Goal: Information Seeking & Learning: Learn about a topic

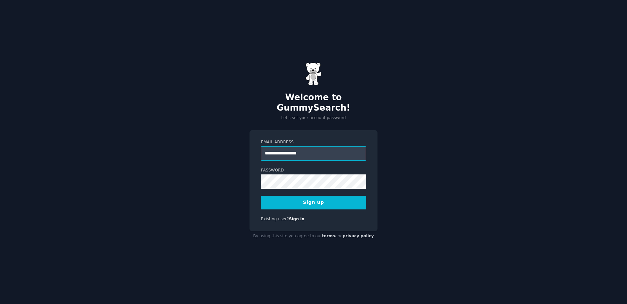
type input "**********"
click at [261, 195] on button "Sign up" at bounding box center [313, 202] width 105 height 14
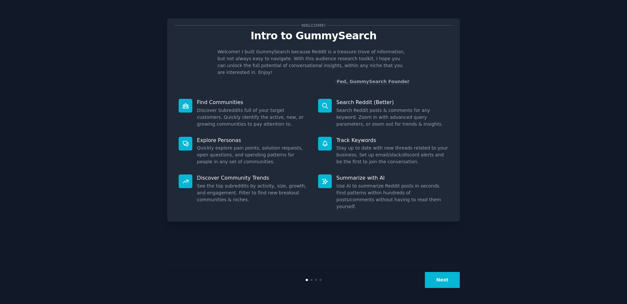
click at [437, 277] on button "Next" at bounding box center [442, 280] width 35 height 16
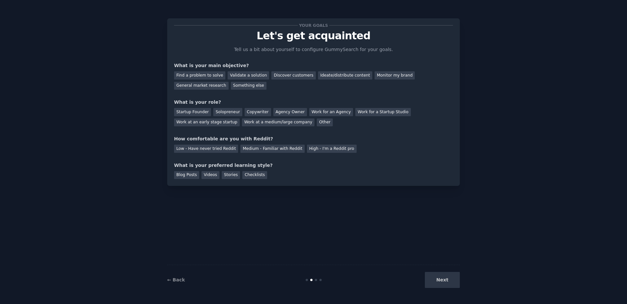
click at [437, 276] on div "Next" at bounding box center [411, 280] width 98 height 16
click at [194, 74] on div "Find a problem to solve" at bounding box center [199, 75] width 51 height 8
click at [238, 73] on div "Validate a solution" at bounding box center [248, 75] width 41 height 8
click at [192, 110] on div "Startup Founder" at bounding box center [192, 112] width 37 height 8
click at [206, 149] on div "Low - Have never tried Reddit" at bounding box center [206, 148] width 64 height 8
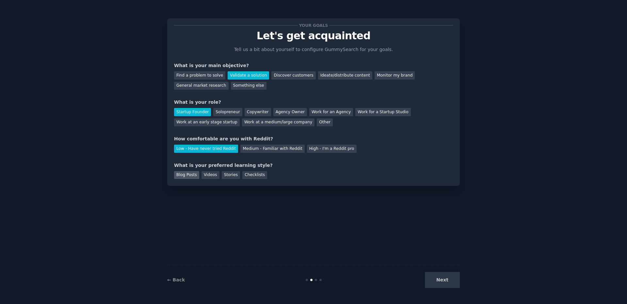
click at [192, 175] on div "Blog Posts" at bounding box center [186, 175] width 25 height 8
drag, startPoint x: 470, startPoint y: 284, endPoint x: 463, endPoint y: 281, distance: 7.5
click at [469, 284] on div "Your goals Let's get acquainted Tell us a bit about yourself to configure Gummy…" at bounding box center [313, 151] width 609 height 285
click at [444, 276] on button "Next" at bounding box center [442, 280] width 35 height 16
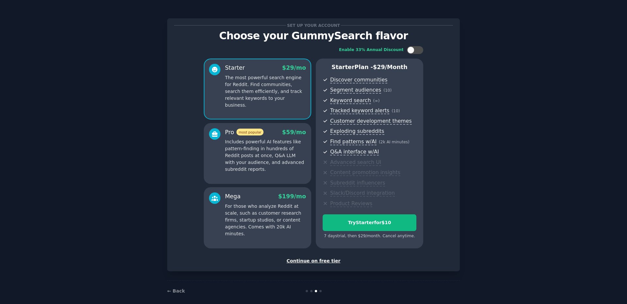
click at [317, 263] on div "Continue on free tier" at bounding box center [313, 260] width 279 height 7
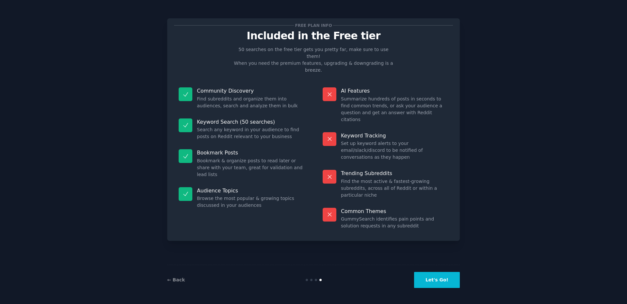
click at [449, 279] on button "Let's Go!" at bounding box center [437, 280] width 46 height 16
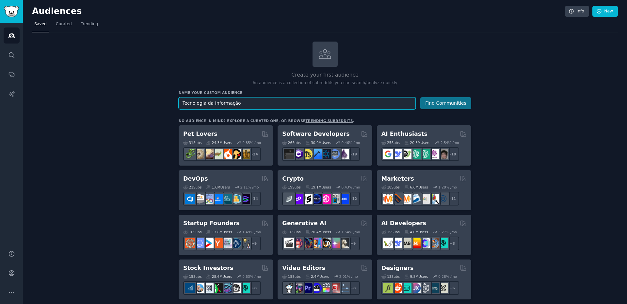
type input "Tecnologia da Informação"
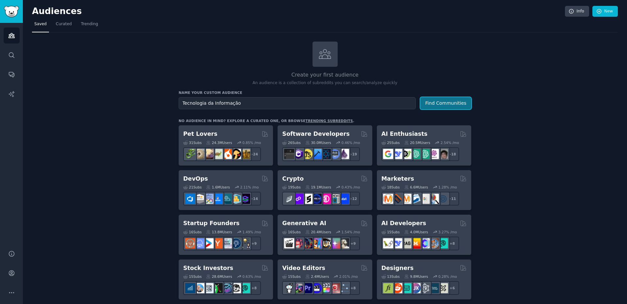
click at [455, 99] on button "Find Communities" at bounding box center [446, 103] width 51 height 12
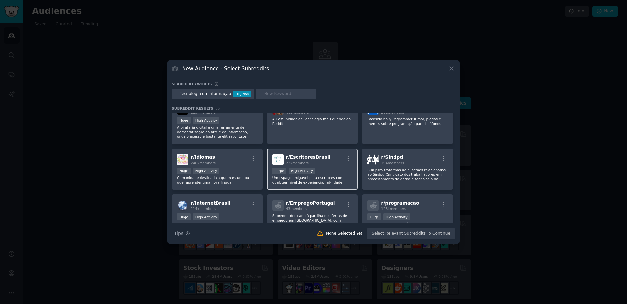
scroll to position [163, 0]
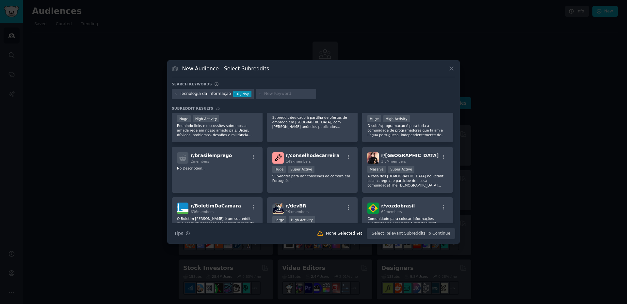
click at [209, 92] on div "Tecnologia da Informação" at bounding box center [205, 94] width 51 height 6
click at [179, 94] on div "Tecnologia da Informação 1.0 / day" at bounding box center [213, 94] width 82 height 10
click at [177, 94] on icon at bounding box center [176, 94] width 4 height 4
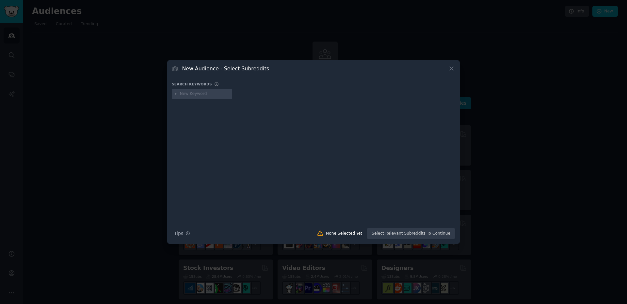
click at [193, 96] on input "text" at bounding box center [205, 94] width 50 height 6
type input "IT Manager"
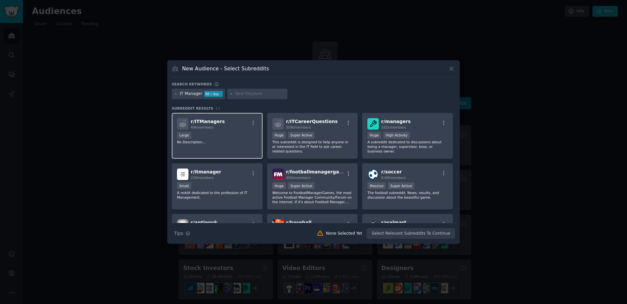
click at [213, 137] on div "Large" at bounding box center [217, 136] width 80 height 8
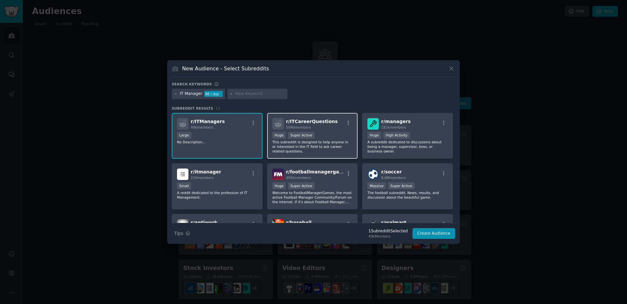
click at [316, 153] on p "This subreddit is designed to help anyone in or interested in the IT field to a…" at bounding box center [313, 147] width 80 height 14
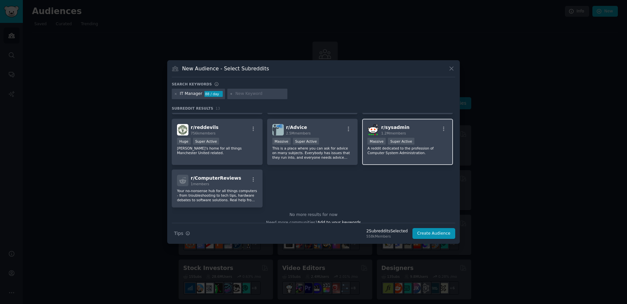
scroll to position [153, 0]
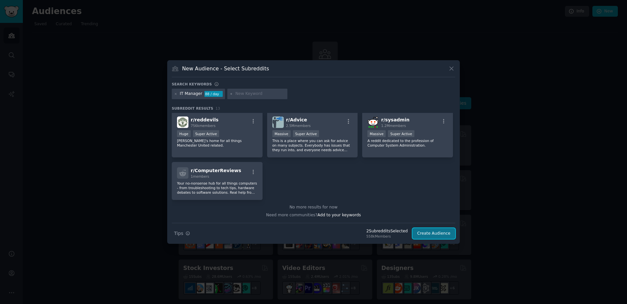
click at [426, 235] on button "Create Audience" at bounding box center [434, 233] width 43 height 11
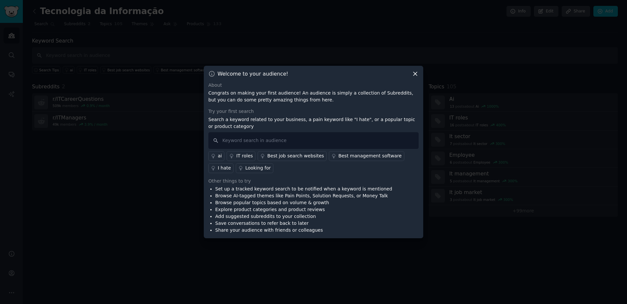
click at [415, 77] on icon at bounding box center [415, 73] width 7 height 7
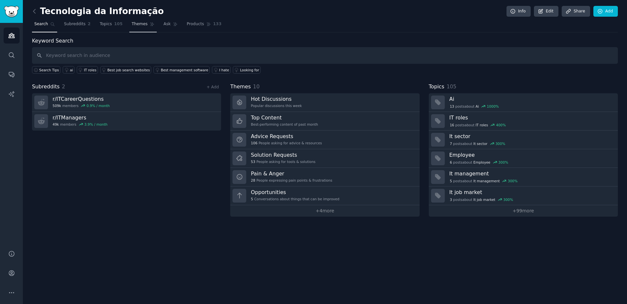
click at [132, 24] on span "Themes" at bounding box center [140, 24] width 16 height 6
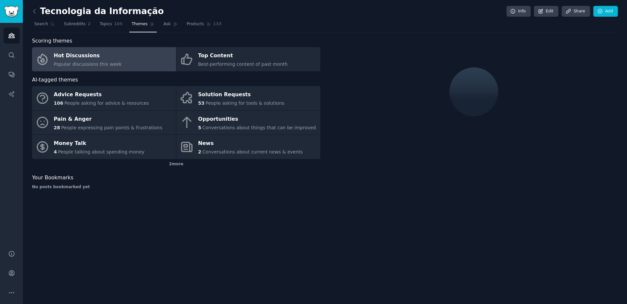
click at [96, 62] on span "Popular discussions this week" at bounding box center [88, 63] width 68 height 5
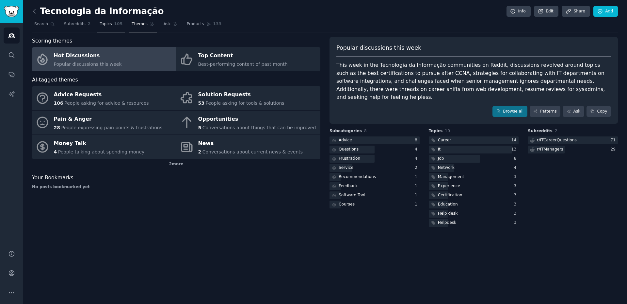
click at [103, 26] on span "Topics" at bounding box center [106, 24] width 12 height 6
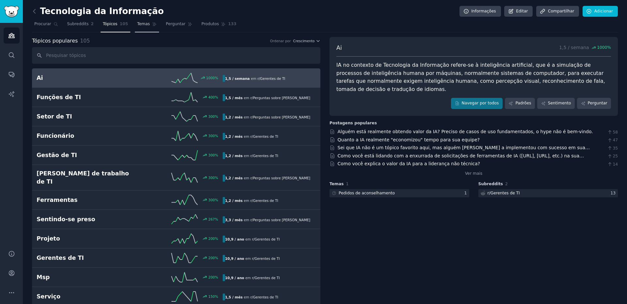
click at [140, 25] on font "Temas" at bounding box center [143, 24] width 13 height 5
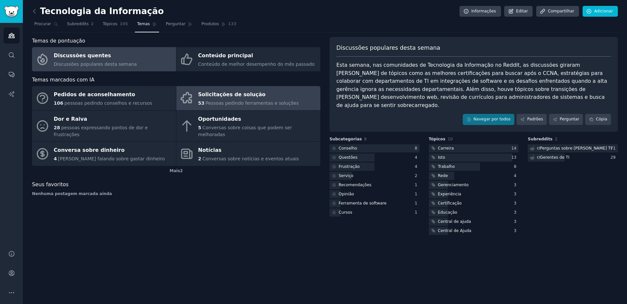
click at [244, 99] on div "Solicitações de solução" at bounding box center [248, 95] width 101 height 10
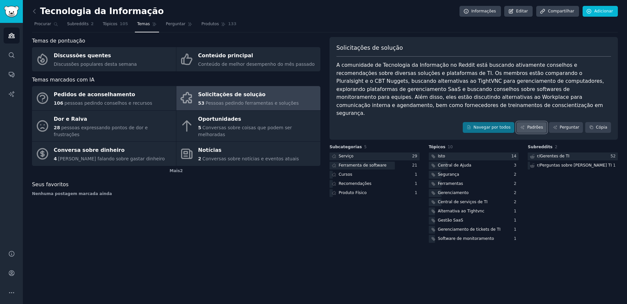
click at [528, 122] on link "Padrões" at bounding box center [532, 127] width 30 height 11
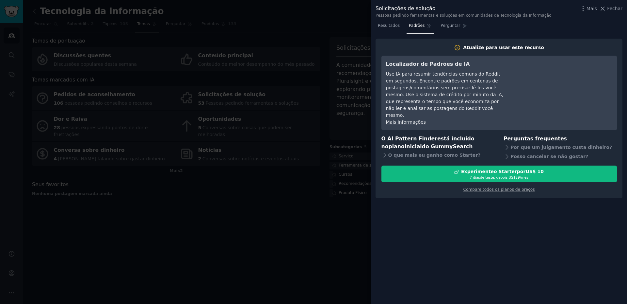
click at [296, 174] on div at bounding box center [313, 152] width 627 height 304
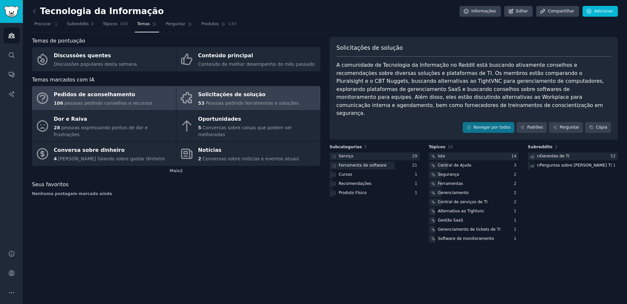
click at [121, 97] on div "Pedidos de aconselhamento" at bounding box center [103, 95] width 98 height 10
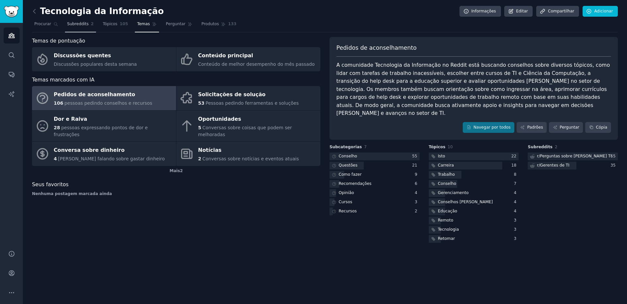
click at [74, 24] on font "Subreddits" at bounding box center [78, 24] width 22 height 5
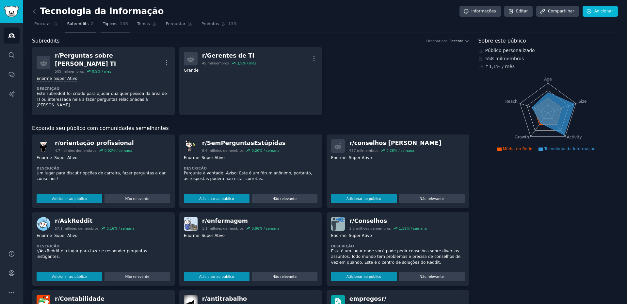
click at [101, 24] on link "Tópicos 105" at bounding box center [116, 25] width 30 height 13
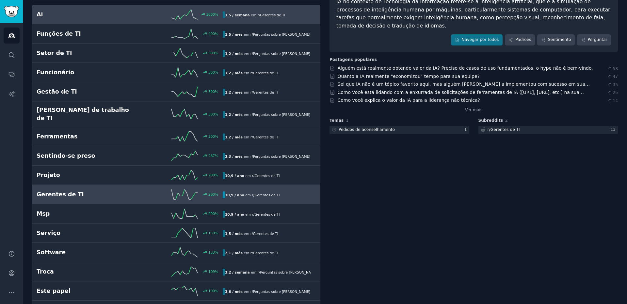
scroll to position [65, 0]
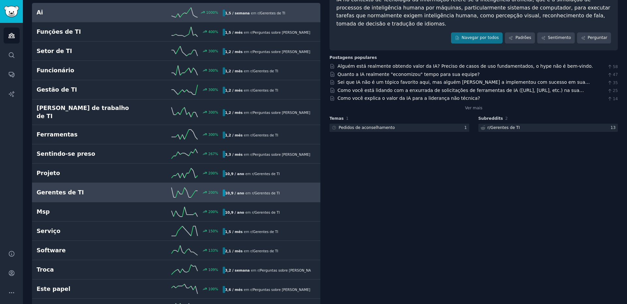
click at [98, 188] on h2 "Gerentes de TI" at bounding box center [83, 192] width 93 height 8
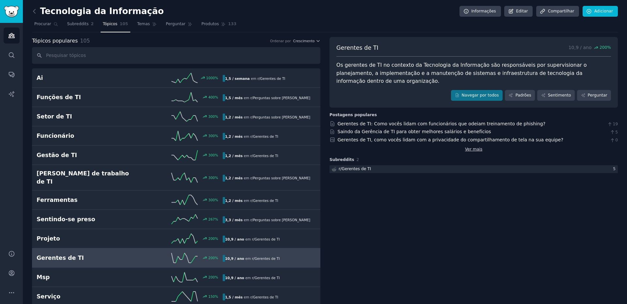
click at [479, 147] on font "Ver mais" at bounding box center [473, 149] width 17 height 5
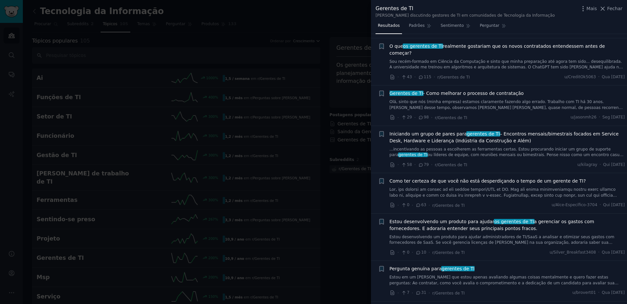
scroll to position [98, 0]
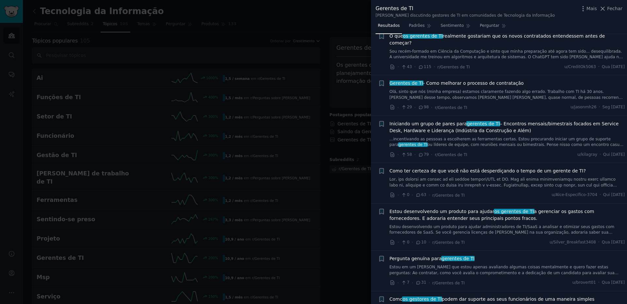
click at [513, 137] on font "...incentivando as pessoas a escolherem as ferramentas certas. Estou procurando…" at bounding box center [500, 142] width 221 height 10
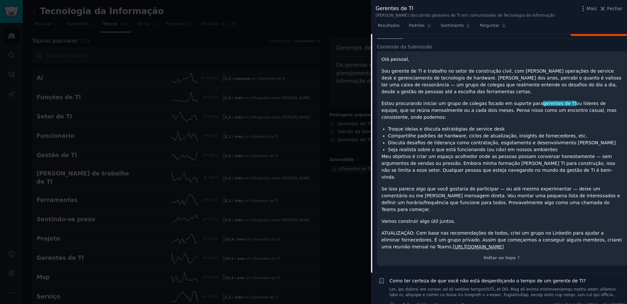
scroll to position [206, 0]
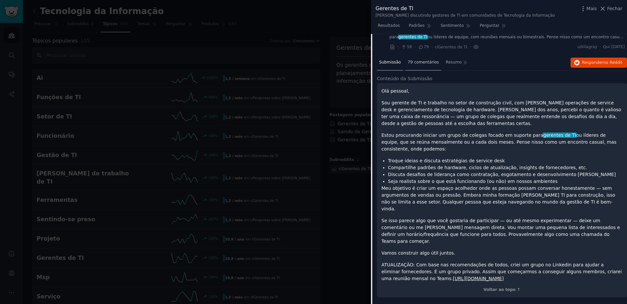
click at [418, 63] on div "Submissão 79 comentários Resumo Responder no Reddit Conteúdo da Submissão Olá p…" at bounding box center [502, 179] width 250 height 249
click at [418, 59] on div "79 comentários" at bounding box center [423, 63] width 36 height 16
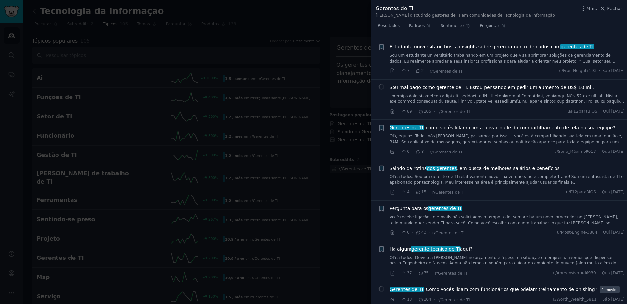
scroll to position [1905, 0]
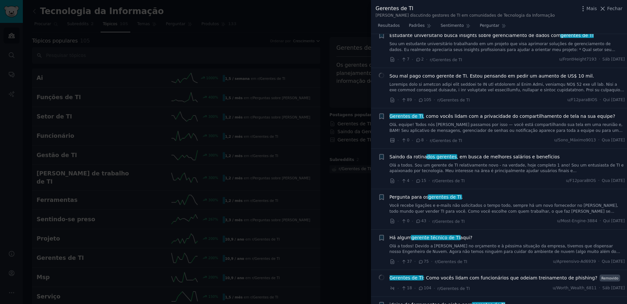
click at [460, 203] on link "Você recebe ligações e e-mails não solicitados o tempo todo, sempre há um novo …" at bounding box center [508, 208] width 236 height 11
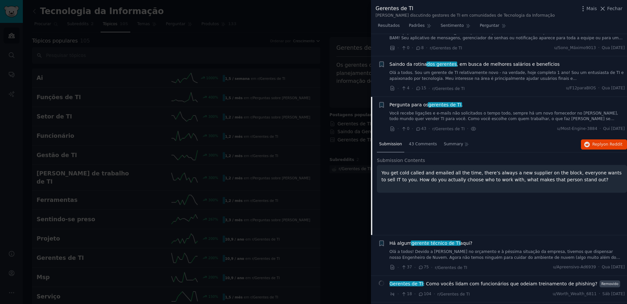
scroll to position [590, 0]
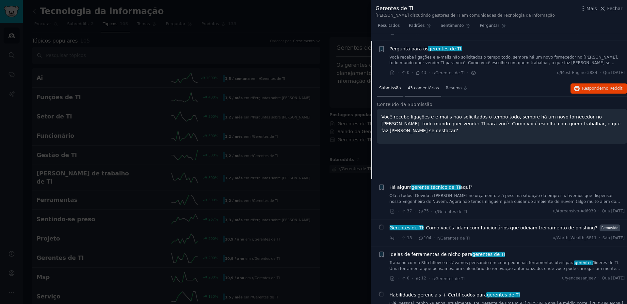
click at [416, 86] on font "43 comentários" at bounding box center [423, 88] width 31 height 5
